Goal: Entertainment & Leisure: Consume media (video, audio)

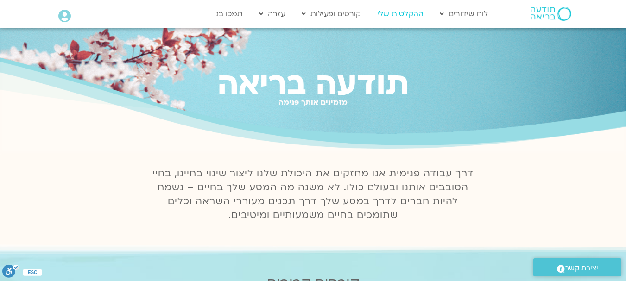
click at [394, 15] on link "ההקלטות שלי" at bounding box center [401, 14] width 56 height 18
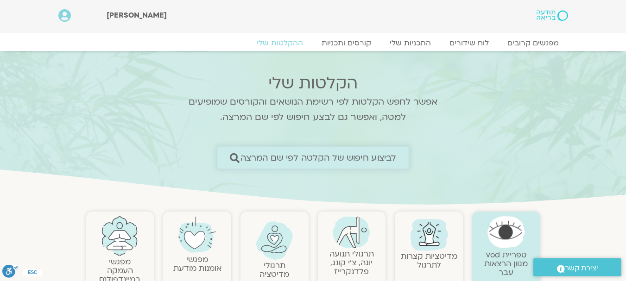
click at [356, 160] on span "לביצוע חיפוש של הקלטה לפי שם המרצה" at bounding box center [319, 158] width 156 height 10
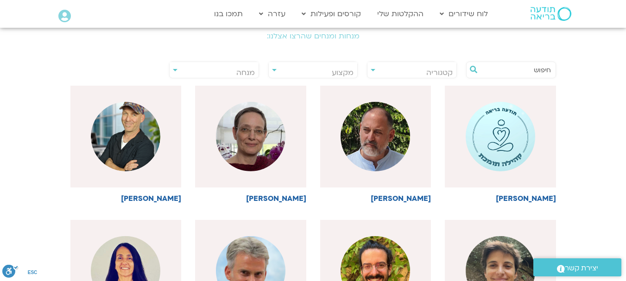
scroll to position [202, 0]
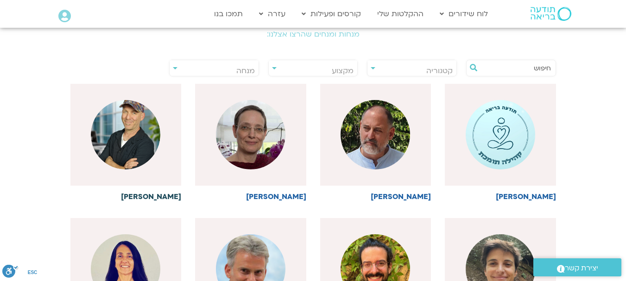
click at [146, 147] on img at bounding box center [126, 135] width 70 height 70
click at [132, 157] on img at bounding box center [126, 135] width 70 height 70
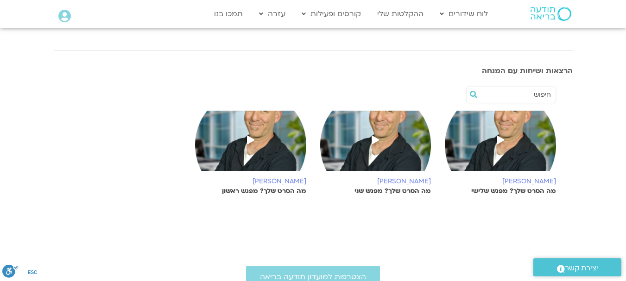
scroll to position [133, 0]
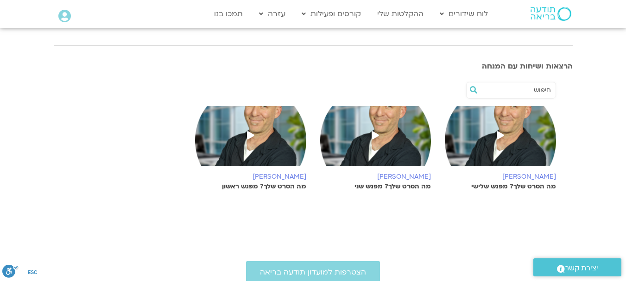
click at [366, 138] on img at bounding box center [375, 141] width 111 height 70
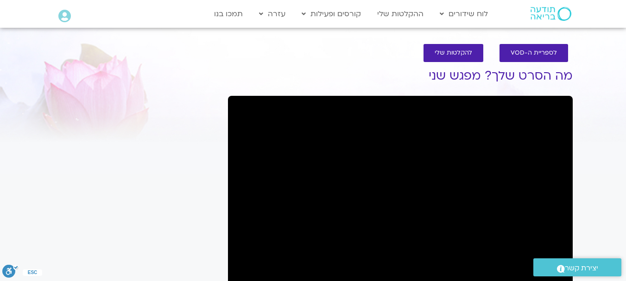
scroll to position [8, 0]
